Goal: Complete application form

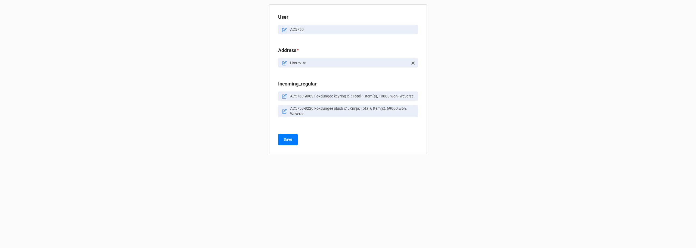
click at [283, 63] on icon at bounding box center [285, 63] width 4 height 4
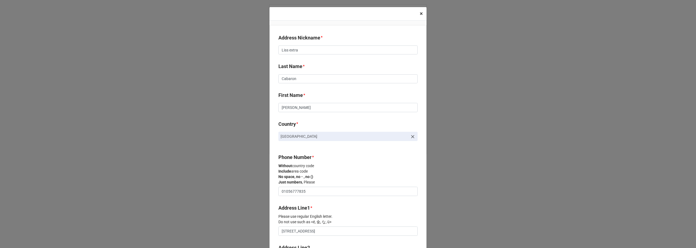
click at [420, 15] on span "×" at bounding box center [421, 13] width 3 height 7
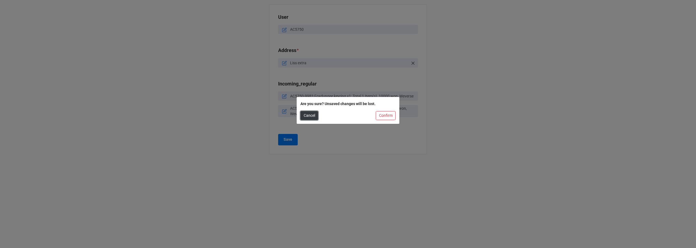
click at [313, 115] on button "Cancel" at bounding box center [310, 115] width 18 height 9
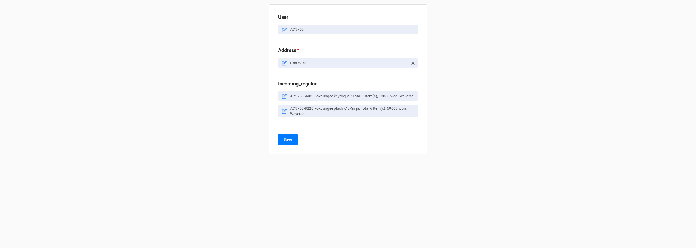
click at [286, 63] on icon at bounding box center [284, 63] width 5 height 5
